Goal: Information Seeking & Learning: Learn about a topic

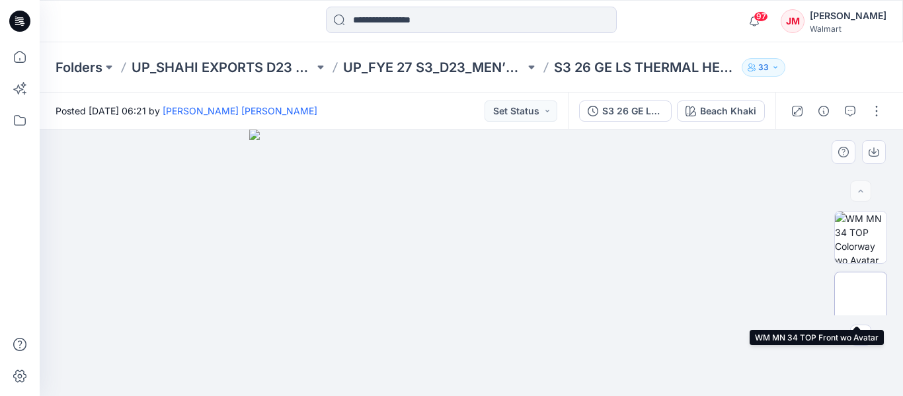
click at [860, 298] on img at bounding box center [860, 298] width 0 height 0
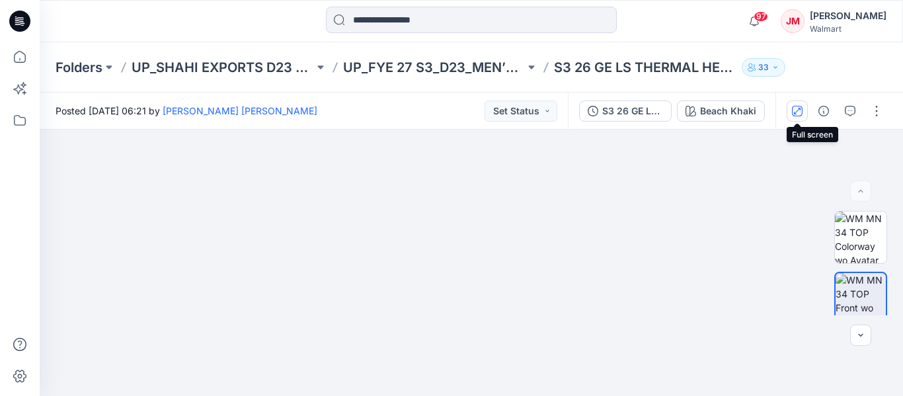
click at [800, 112] on icon "button" at bounding box center [797, 111] width 11 height 11
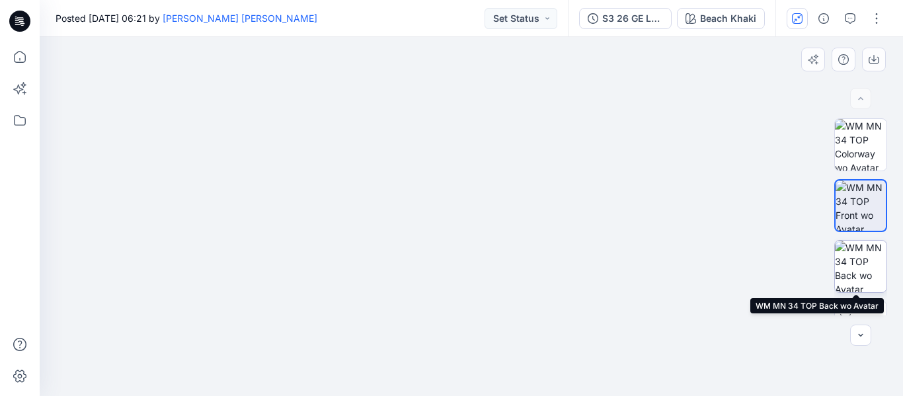
scroll to position [99, 0]
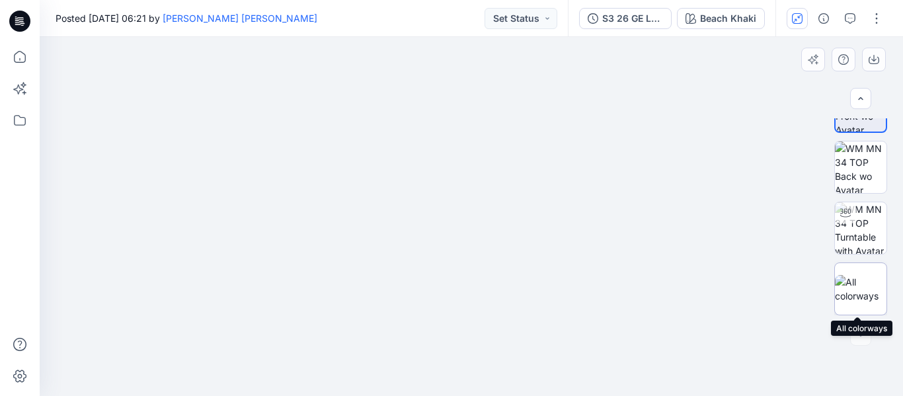
click at [855, 290] on img at bounding box center [861, 289] width 52 height 28
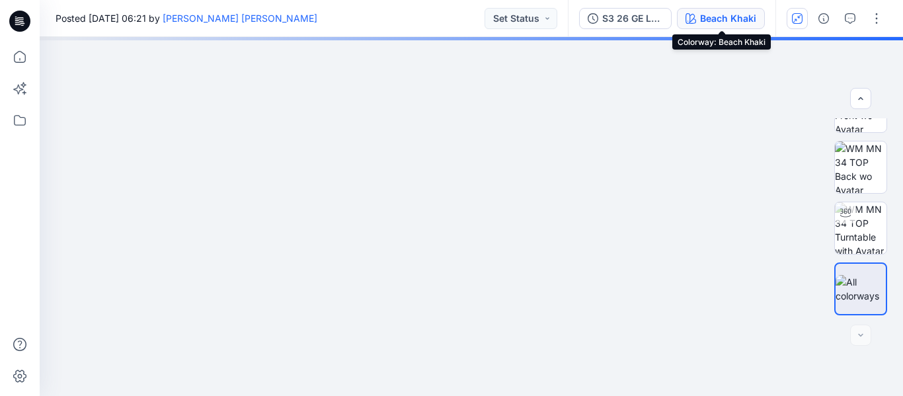
click at [730, 15] on div "Beach Khaki" at bounding box center [728, 18] width 56 height 15
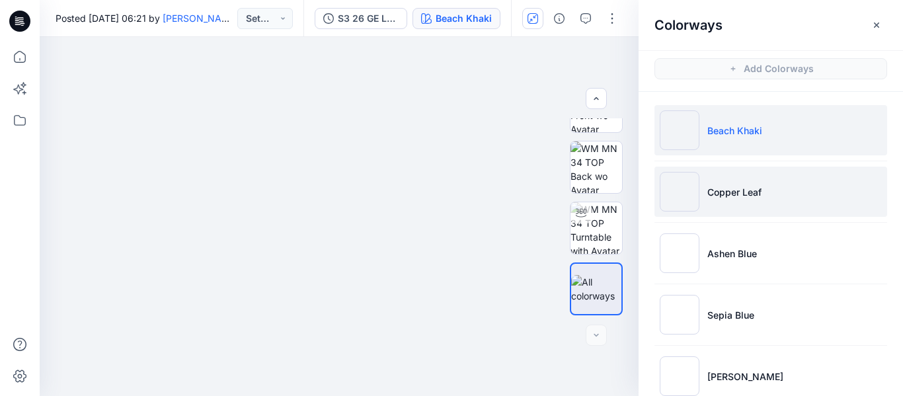
click at [725, 191] on p "Copper Leaf" at bounding box center [734, 192] width 54 height 14
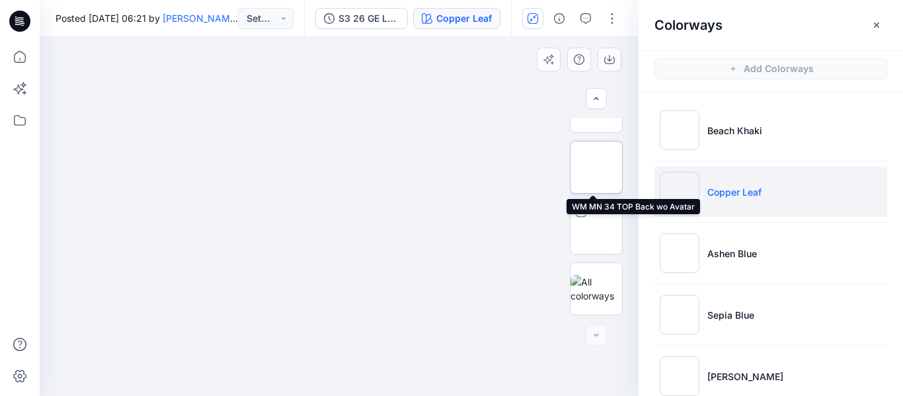
click at [596, 167] on img at bounding box center [596, 167] width 0 height 0
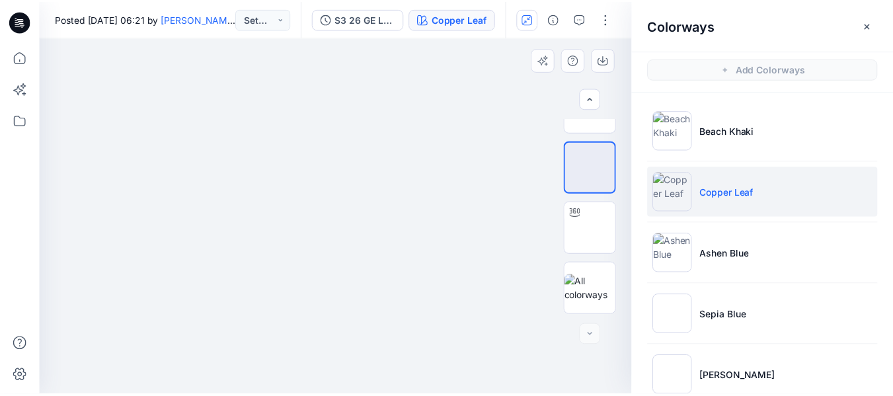
scroll to position [0, 0]
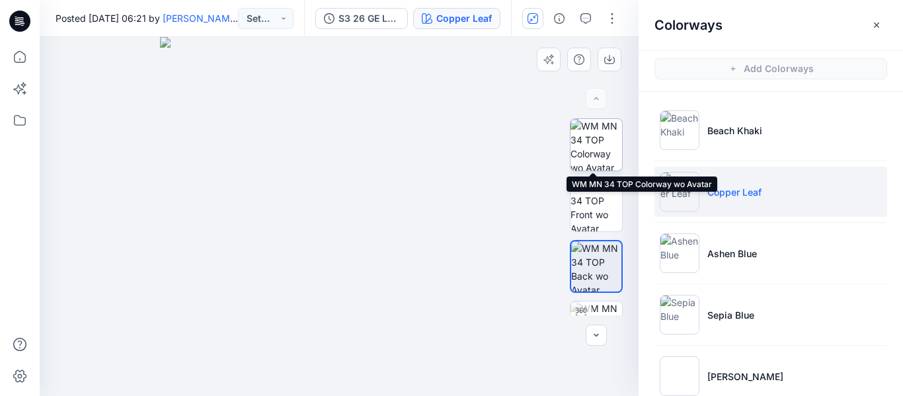
click at [593, 144] on img at bounding box center [596, 145] width 52 height 52
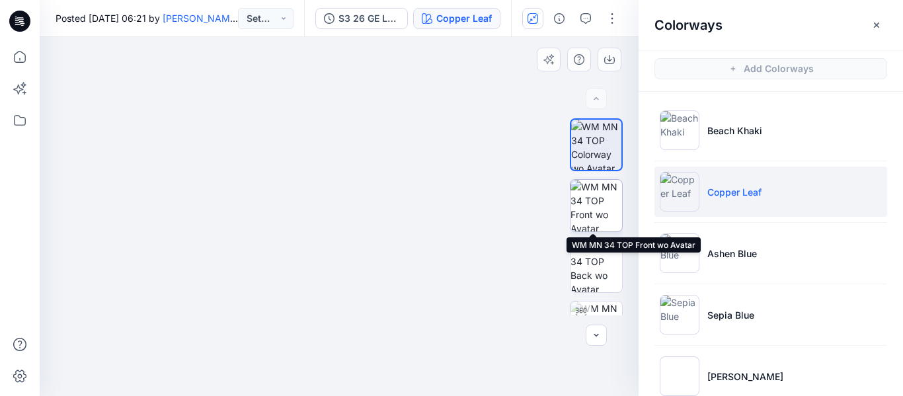
click at [593, 202] on img at bounding box center [596, 206] width 52 height 52
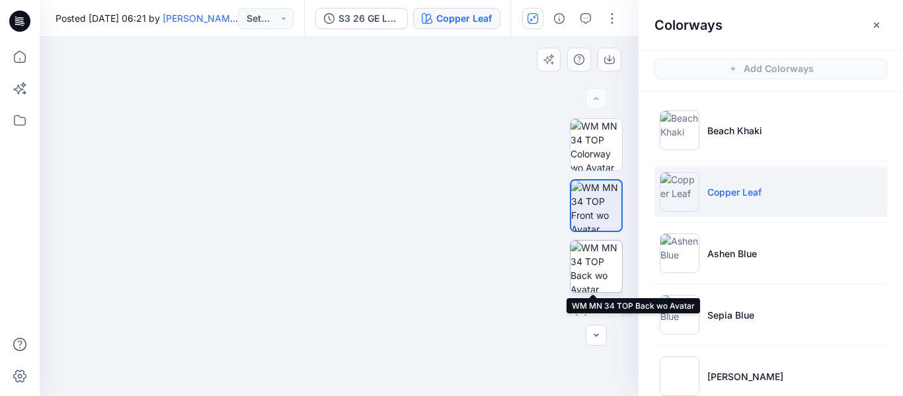
click at [595, 256] on img at bounding box center [596, 267] width 52 height 52
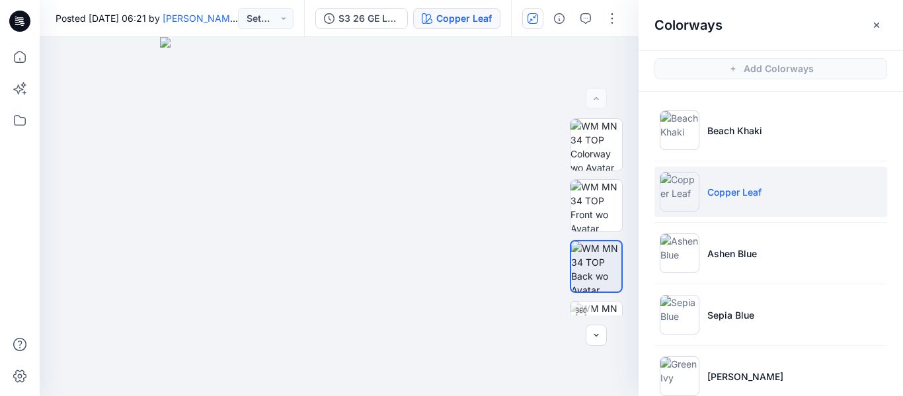
click at [20, 24] on icon at bounding box center [18, 24] width 6 height 1
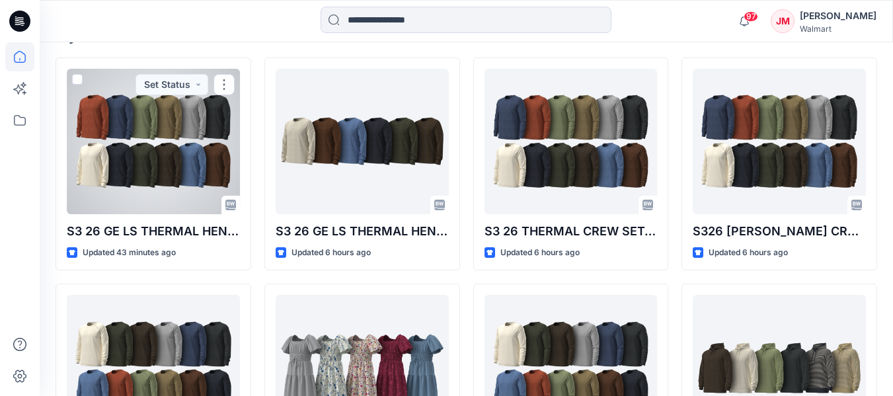
scroll to position [381, 0]
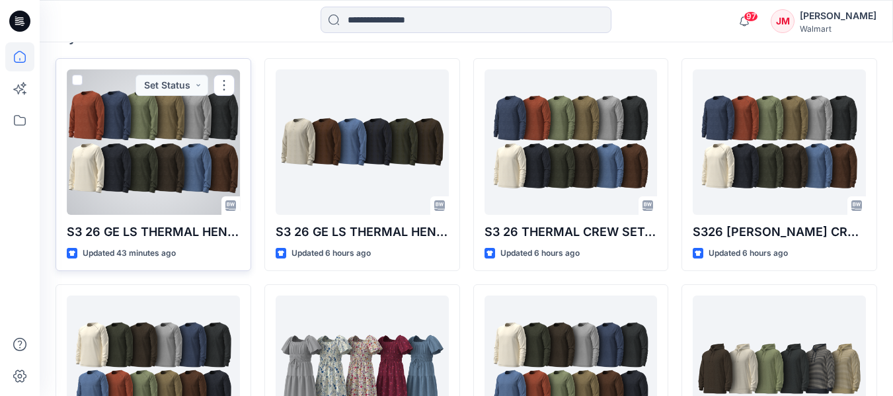
click at [169, 230] on p "S3 26 GE LS THERMAL HENLEY SELF HEM-(REG)_(2Miss Waffle)-Opt-1" at bounding box center [153, 232] width 173 height 19
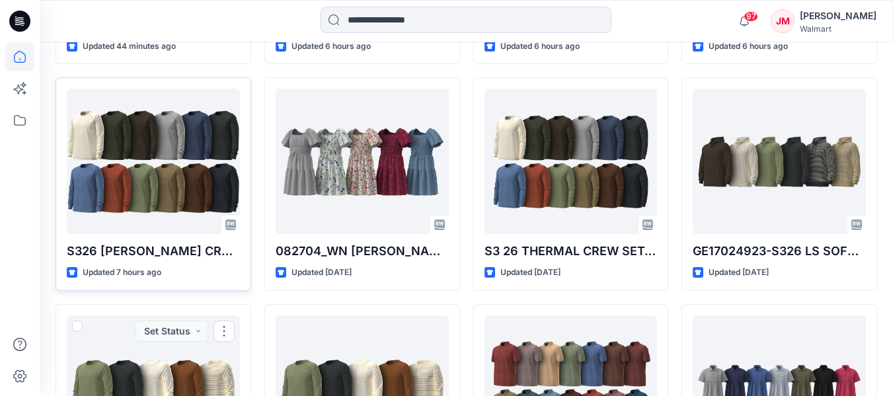
scroll to position [584, 0]
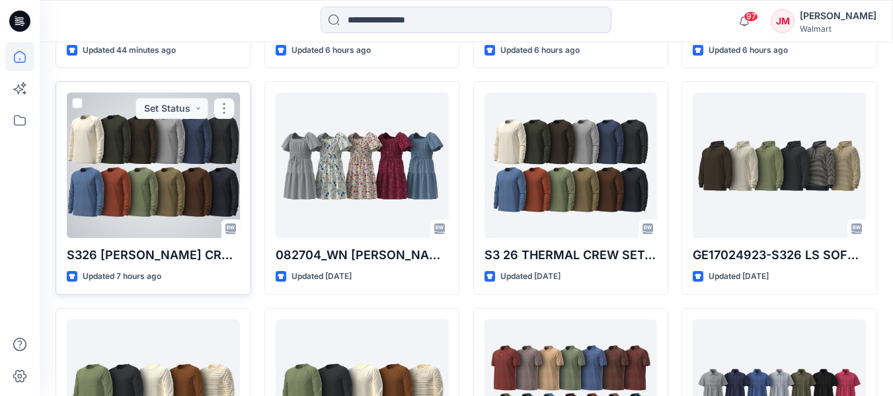
click at [148, 195] on div at bounding box center [153, 165] width 173 height 145
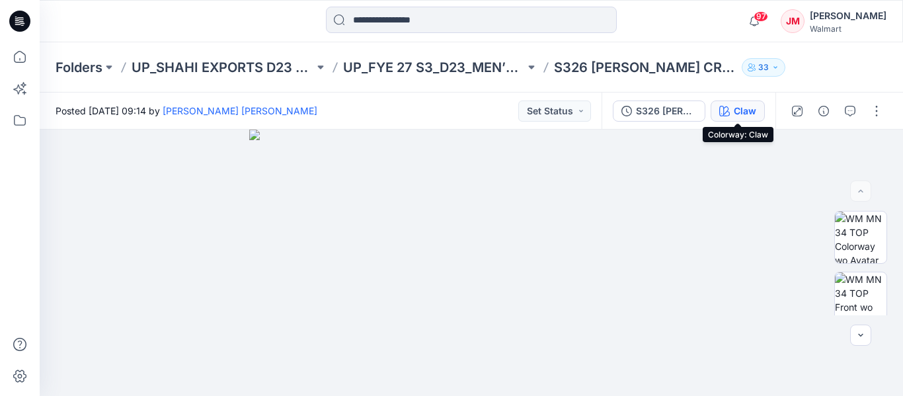
click at [732, 112] on button "Claw" at bounding box center [737, 110] width 54 height 21
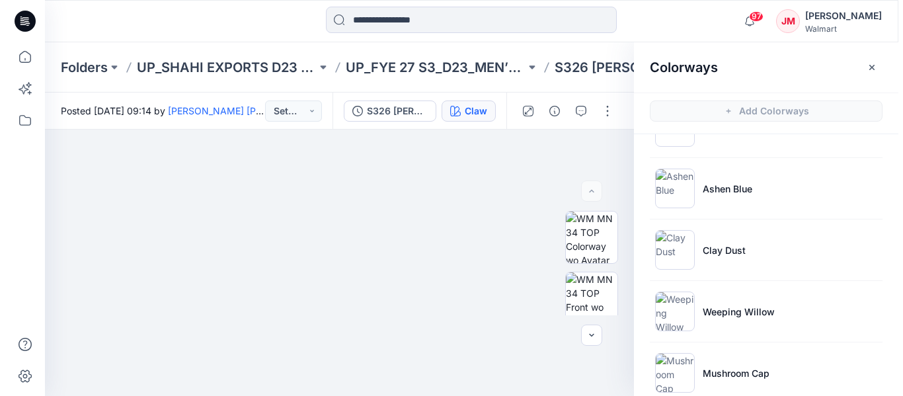
scroll to position [354, 0]
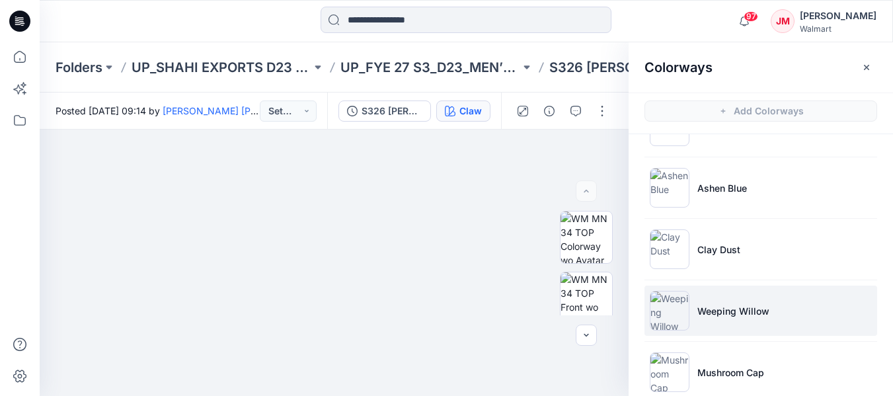
click at [716, 309] on p "Weeping Willow" at bounding box center [733, 311] width 72 height 14
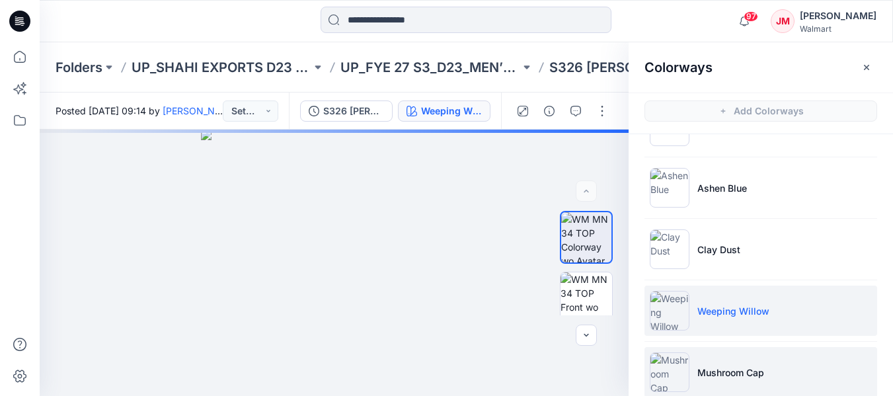
click at [723, 375] on p "Mushroom Cap" at bounding box center [730, 372] width 67 height 14
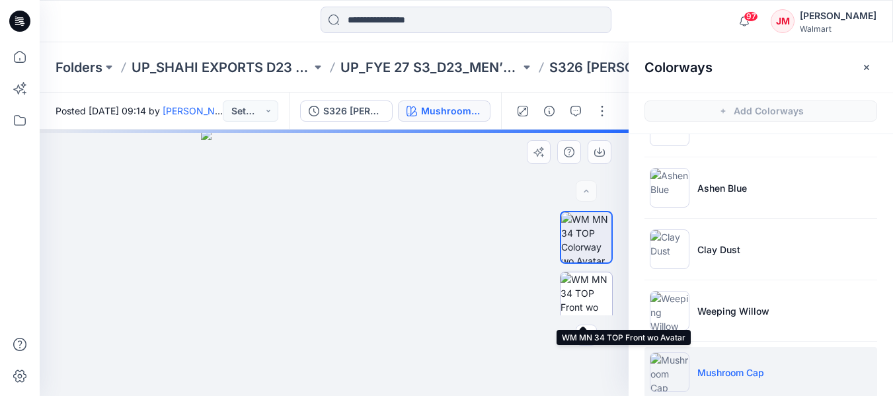
click at [587, 290] on img at bounding box center [586, 298] width 52 height 52
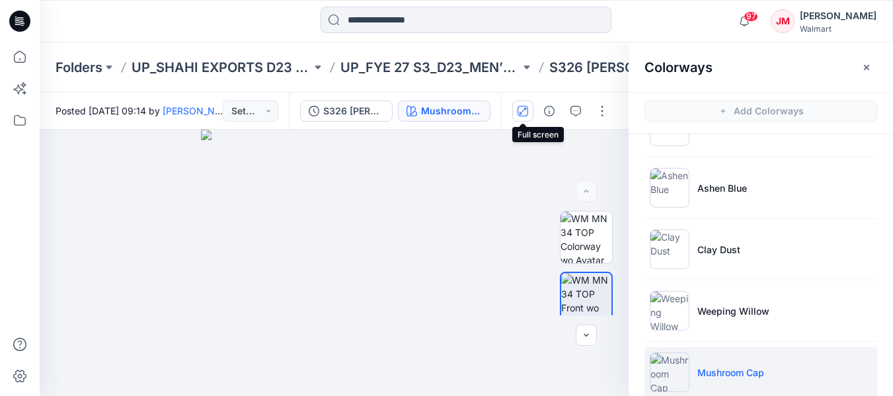
click at [521, 112] on icon "button" at bounding box center [522, 110] width 7 height 7
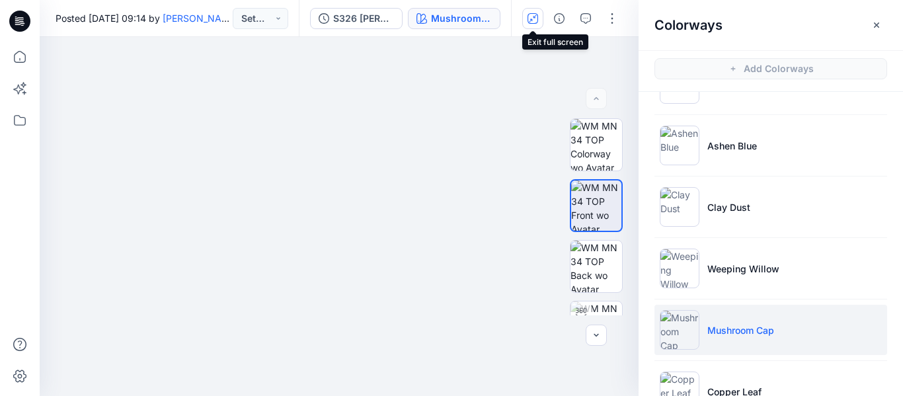
click at [529, 19] on icon "button" at bounding box center [532, 18] width 11 height 11
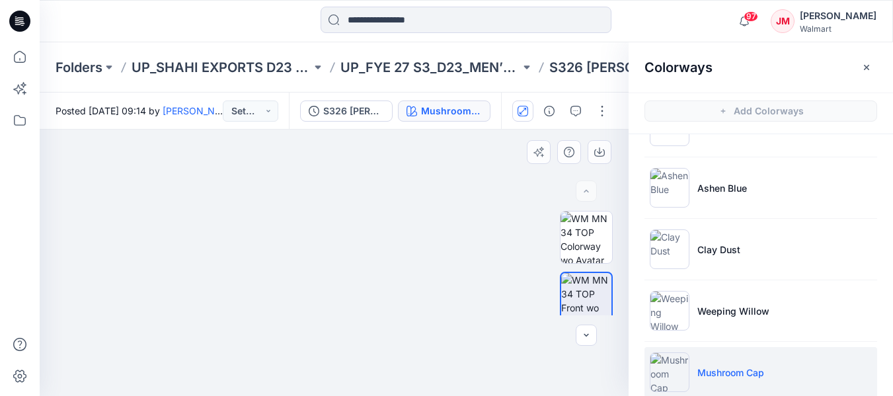
click at [394, 223] on img at bounding box center [334, 165] width 661 height 464
click at [522, 108] on icon "button" at bounding box center [522, 111] width 11 height 11
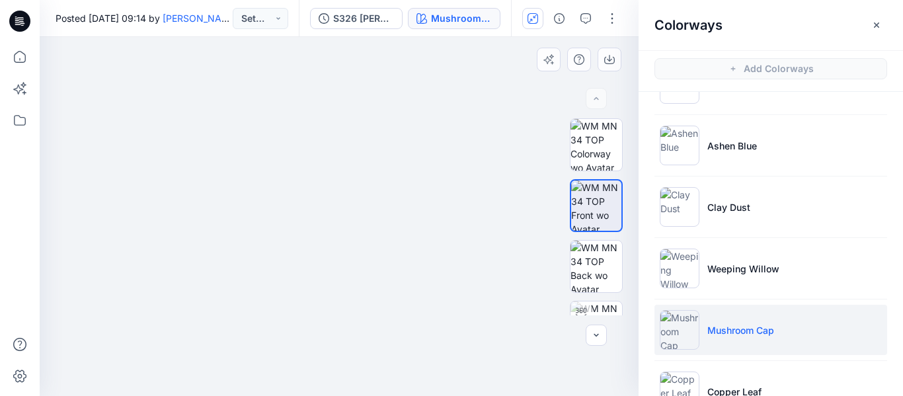
drag, startPoint x: 352, startPoint y: 151, endPoint x: 418, endPoint y: 130, distance: 69.8
click at [418, 130] on img at bounding box center [345, 129] width 611 height 534
click at [609, 270] on img at bounding box center [596, 267] width 52 height 52
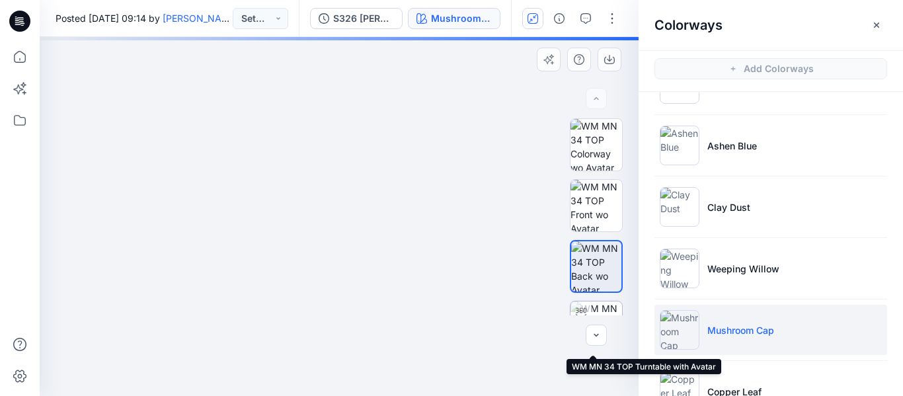
click at [600, 312] on img at bounding box center [596, 327] width 52 height 52
